Goal: Task Accomplishment & Management: Manage account settings

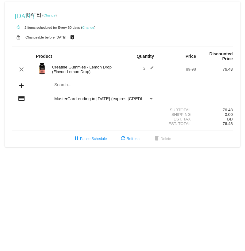
click at [55, 15] on link "Change" at bounding box center [49, 15] width 12 height 4
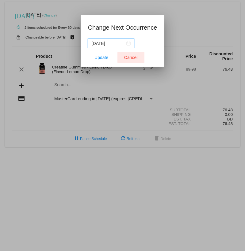
click at [127, 56] on span "Cancel" at bounding box center [130, 57] width 13 height 5
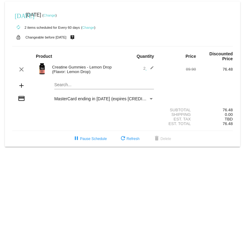
click at [89, 28] on link "Change" at bounding box center [88, 28] width 12 height 4
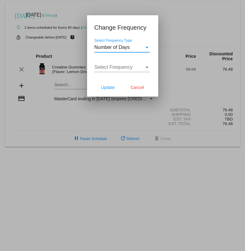
click at [145, 66] on div "Select Frequency" at bounding box center [147, 68] width 6 height 6
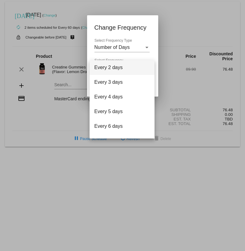
click at [178, 8] on div at bounding box center [122, 125] width 245 height 251
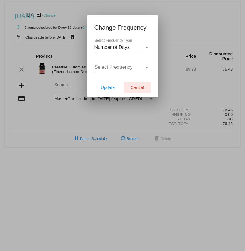
click at [140, 90] on span "Cancel" at bounding box center [136, 87] width 13 height 5
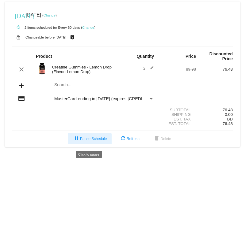
click at [91, 139] on span "pause Pause Schedule" at bounding box center [90, 139] width 34 height 4
